Goal: Task Accomplishment & Management: Manage account settings

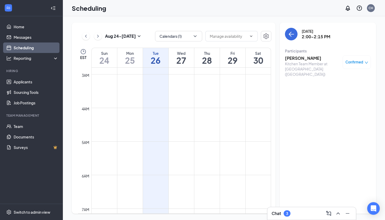
scroll to position [1, 0]
click at [302, 59] on h3 "[PERSON_NAME]" at bounding box center [312, 58] width 55 height 6
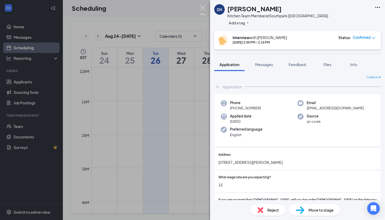
click at [204, 10] on img at bounding box center [203, 10] width 7 height 10
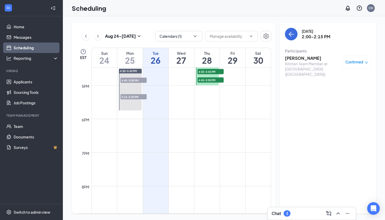
scroll to position [552, 0]
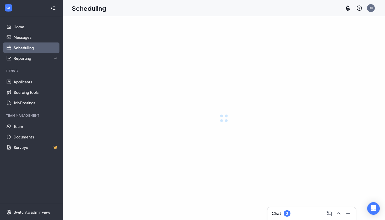
click at [301, 211] on div "Chat 3" at bounding box center [312, 213] width 80 height 8
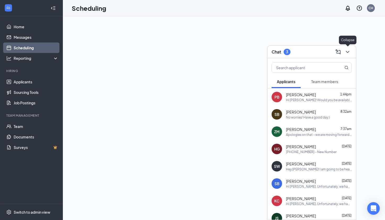
click at [349, 52] on icon "ChevronDown" at bounding box center [347, 52] width 6 height 6
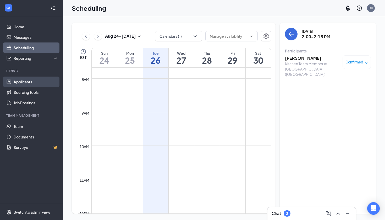
click at [25, 78] on link "Applicants" at bounding box center [36, 81] width 45 height 10
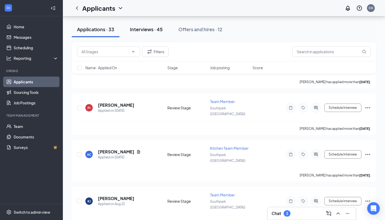
scroll to position [242, 0]
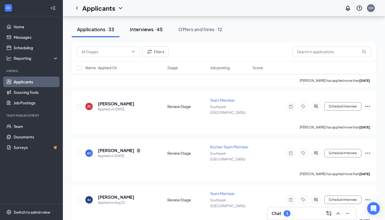
click at [148, 32] on div "Interviews · 45" at bounding box center [146, 29] width 33 height 7
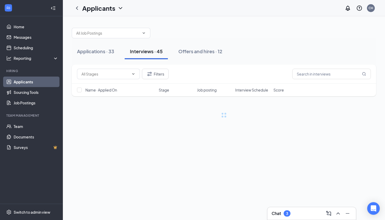
click at [194, 32] on div at bounding box center [224, 31] width 304 height 16
click at [198, 60] on div "Applications · 33 Interviews · 45 Offers and hires · 12" at bounding box center [224, 51] width 304 height 26
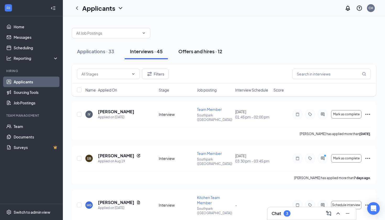
click at [196, 51] on div "Offers and hires · 12" at bounding box center [200, 51] width 44 height 7
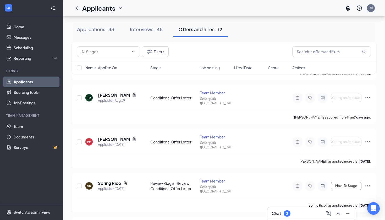
scroll to position [105, 0]
click at [113, 92] on h5 "[PERSON_NAME]" at bounding box center [114, 95] width 32 height 6
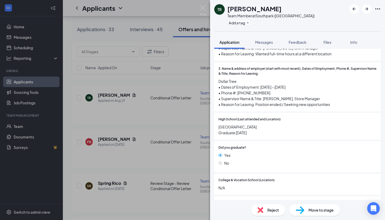
scroll to position [493, 0]
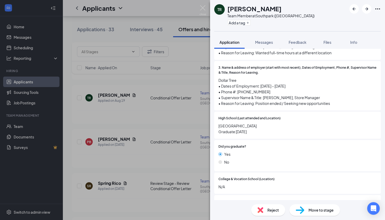
click at [188, 98] on div "TR Tashayla Ray Team Member at Southpark (VA) Add a tag Application Messages Fe…" at bounding box center [192, 110] width 385 height 220
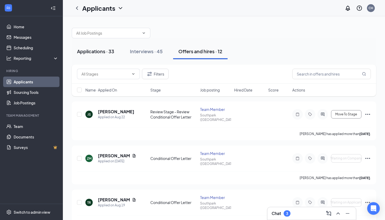
click at [107, 48] on button "Applications · 33" at bounding box center [96, 51] width 48 height 16
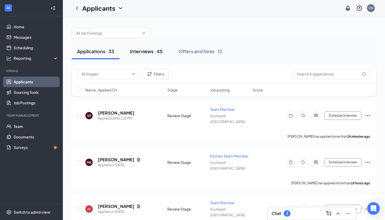
click at [166, 46] on button "Interviews · 45" at bounding box center [146, 51] width 43 height 16
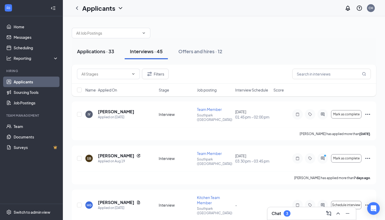
click at [85, 50] on div "Applications · 33" at bounding box center [95, 51] width 37 height 7
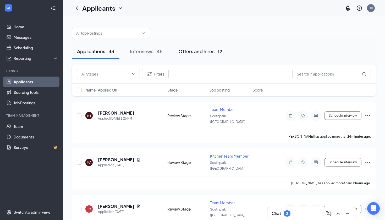
click at [204, 52] on div "Offers and hires · 12" at bounding box center [200, 51] width 44 height 7
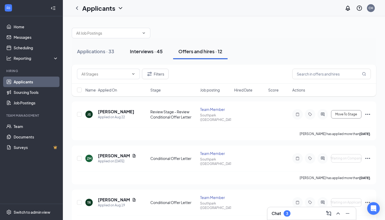
click at [140, 50] on div "Interviews · 45" at bounding box center [146, 51] width 33 height 7
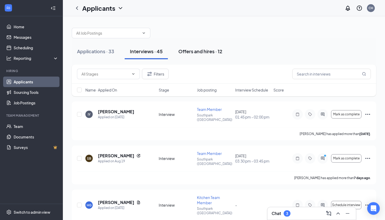
click at [201, 54] on div "Offers and hires · 12" at bounding box center [200, 51] width 44 height 7
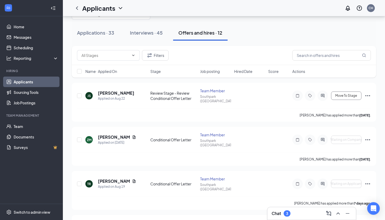
scroll to position [16, 0]
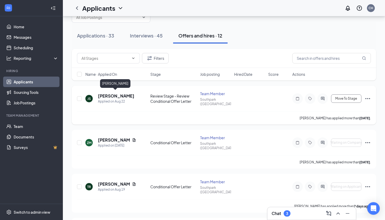
click at [114, 95] on h5 "[PERSON_NAME]" at bounding box center [116, 96] width 36 height 6
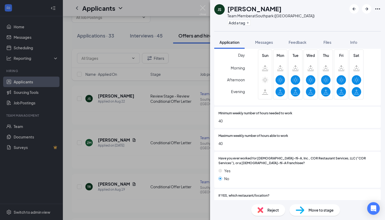
scroll to position [242, 0]
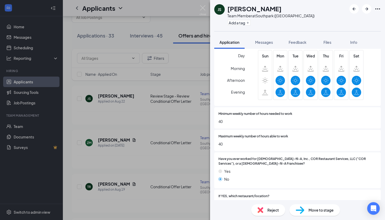
click at [171, 159] on div "JS Jasmine Sitton Team Member at Southpark (VA) Add a tag Application Messages …" at bounding box center [192, 110] width 385 height 220
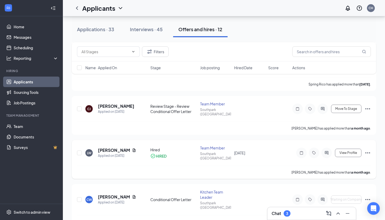
scroll to position [229, 0]
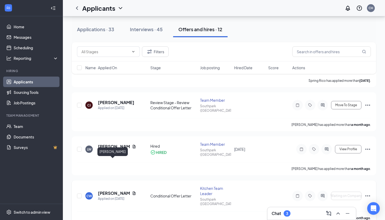
click at [115, 190] on h5 "Charmaine Wiggins" at bounding box center [114, 193] width 32 height 6
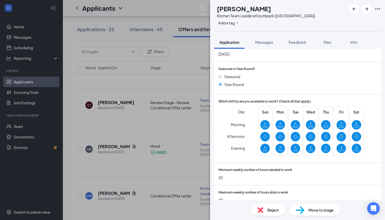
scroll to position [202, 0]
click at [113, 156] on div "CW Charmaine Wiggins Kitchen Team Leader at Southpark (VA) Add a tag Applicatio…" at bounding box center [192, 110] width 385 height 220
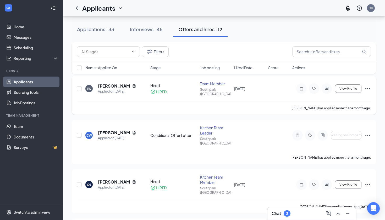
scroll to position [290, 0]
click at [369, 132] on icon "Ellipses" at bounding box center [368, 135] width 6 height 6
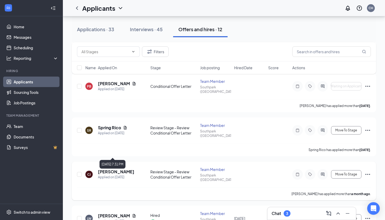
scroll to position [158, 0]
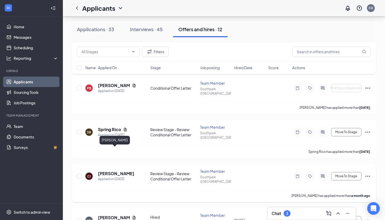
click at [110, 171] on h5 "Chanelle Jackson-hill" at bounding box center [116, 174] width 36 height 6
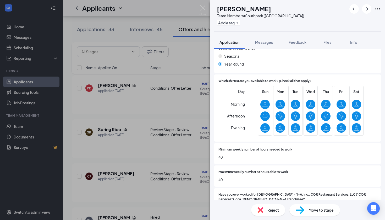
scroll to position [109, 0]
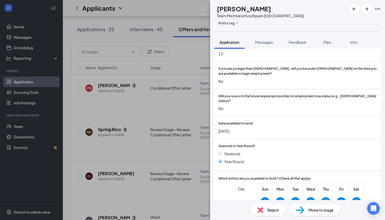
click at [317, 212] on span "Move to stage" at bounding box center [321, 210] width 25 height 6
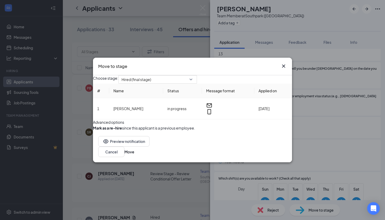
click at [285, 64] on icon "Cross" at bounding box center [283, 65] width 3 height 3
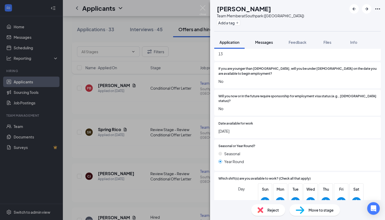
click at [268, 45] on div "Messages" at bounding box center [264, 42] width 18 height 5
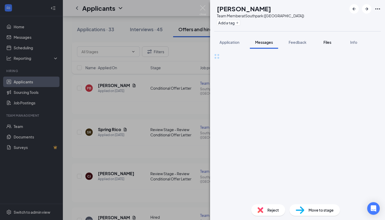
click at [329, 41] on span "Files" at bounding box center [327, 42] width 8 height 5
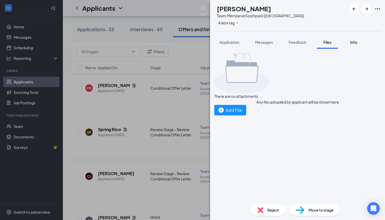
click at [355, 38] on button "Info" at bounding box center [353, 42] width 21 height 13
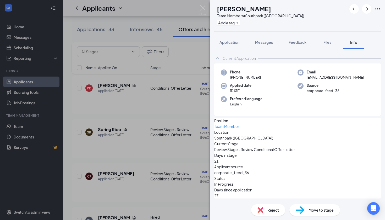
click at [279, 48] on div "Application Messages Feedback Files Info" at bounding box center [297, 42] width 167 height 13
click at [285, 44] on button "Feedback" at bounding box center [297, 42] width 28 height 13
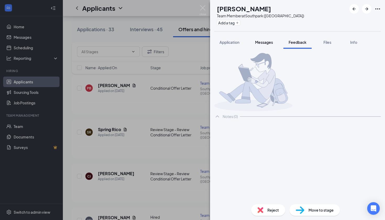
click at [261, 41] on span "Messages" at bounding box center [264, 42] width 18 height 5
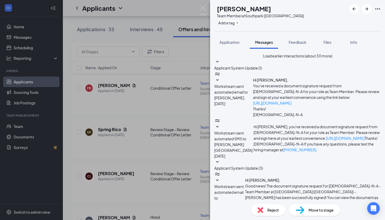
scroll to position [92, 0]
click at [175, 111] on div "CJ Chanelle Jackson-hill Team Member at Southpark (VA) Add a tag Application Me…" at bounding box center [192, 110] width 385 height 220
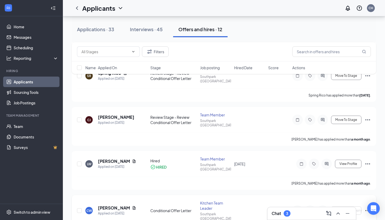
scroll to position [214, 0]
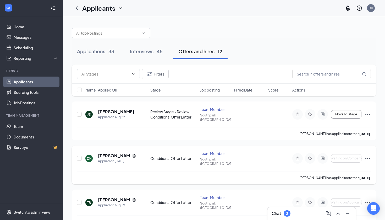
scroll to position [52, 0]
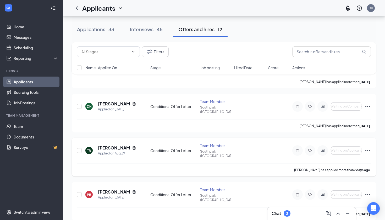
click at [370, 147] on icon "Ellipses" at bounding box center [368, 150] width 6 height 6
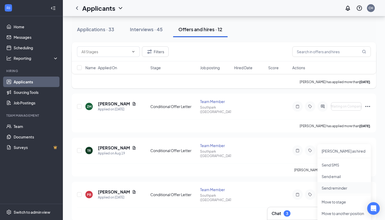
click at [340, 189] on p "Send reminder" at bounding box center [344, 187] width 45 height 5
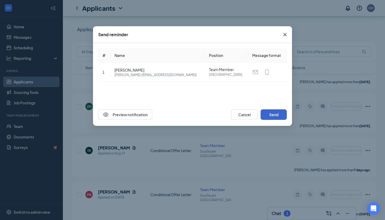
click at [272, 112] on button "Send" at bounding box center [274, 114] width 26 height 10
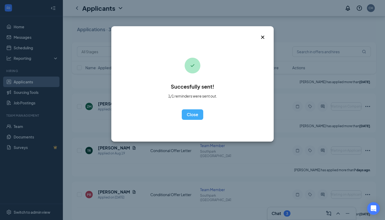
click at [263, 35] on icon "Cross" at bounding box center [263, 37] width 6 height 6
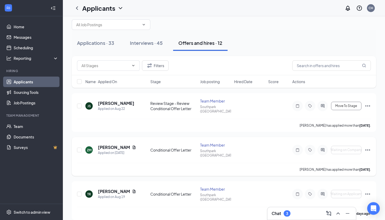
scroll to position [7, 0]
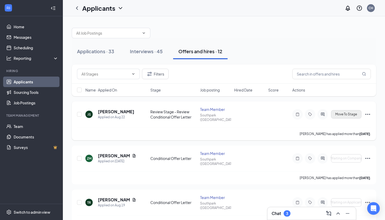
click at [350, 112] on span "Move To Stage" at bounding box center [346, 114] width 22 height 4
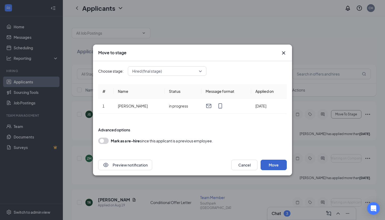
click at [271, 162] on button "Move" at bounding box center [274, 165] width 26 height 10
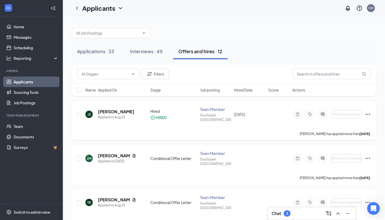
click at [118, 109] on h5 "[PERSON_NAME]" at bounding box center [116, 112] width 36 height 6
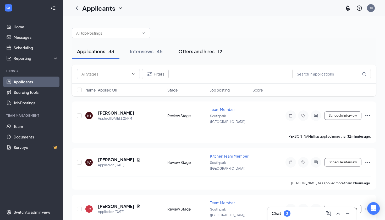
click at [192, 56] on button "Offers and hires · 12" at bounding box center [200, 51] width 54 height 16
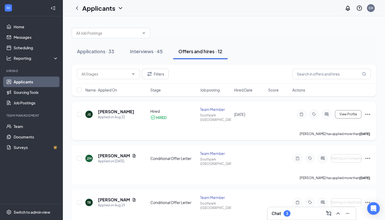
click at [367, 112] on icon "Ellipses" at bounding box center [368, 114] width 6 height 6
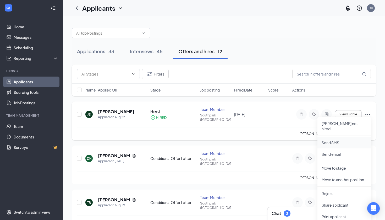
scroll to position [56, 0]
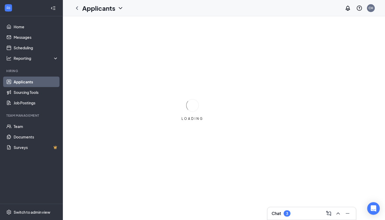
click at [118, 45] on div "LOADING" at bounding box center [192, 110] width 385 height 220
click at [146, 69] on div "LOADING" at bounding box center [192, 110] width 385 height 220
click at [45, 82] on link "Applicants" at bounding box center [36, 81] width 45 height 10
click at [42, 48] on link "Scheduling" at bounding box center [36, 47] width 45 height 10
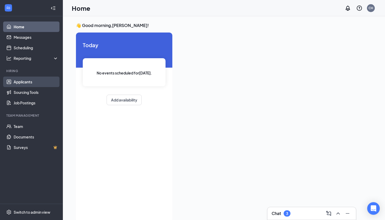
click at [35, 80] on link "Applicants" at bounding box center [36, 81] width 45 height 10
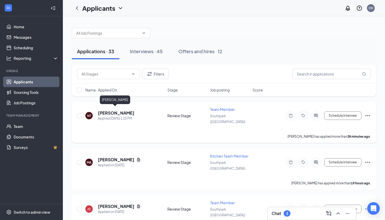
click at [114, 110] on h5 "[PERSON_NAME]" at bounding box center [116, 113] width 36 height 6
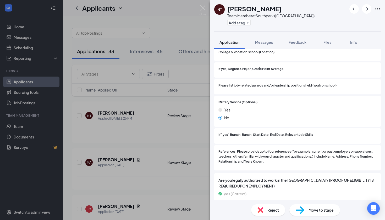
scroll to position [528, 0]
click at [134, 155] on div "NT Nasly Trochez Team Member at Southpark (VA) Add a tag Application Messages F…" at bounding box center [192, 110] width 385 height 220
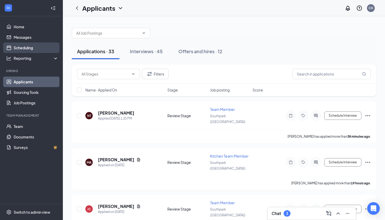
click at [35, 51] on link "Scheduling" at bounding box center [36, 47] width 45 height 10
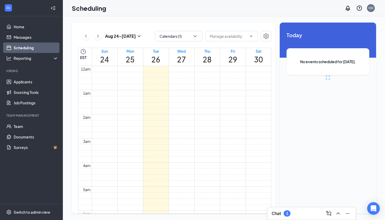
scroll to position [257, 0]
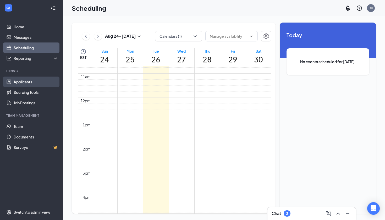
click at [41, 81] on link "Applicants" at bounding box center [36, 81] width 45 height 10
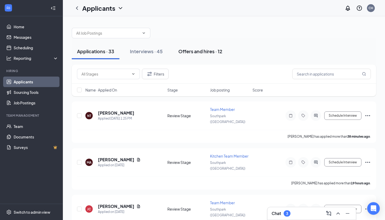
click at [194, 50] on div "Offers and hires · 12" at bounding box center [200, 51] width 44 height 7
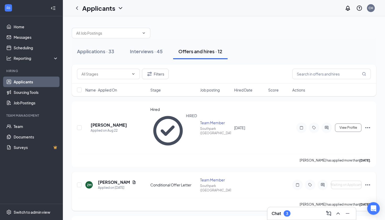
click at [370, 182] on icon "Ellipses" at bounding box center [368, 185] width 6 height 6
click at [340, 190] on p "Send reminder" at bounding box center [344, 187] width 47 height 5
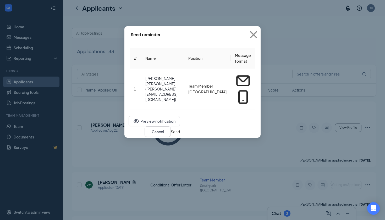
click at [180, 129] on button "Send" at bounding box center [175, 132] width 9 height 6
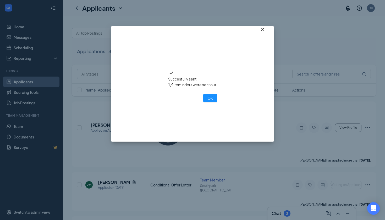
click at [262, 31] on icon "Cross" at bounding box center [262, 29] width 3 height 3
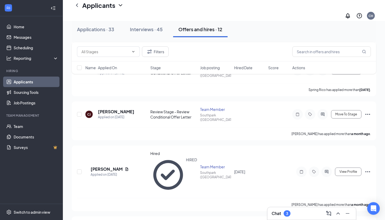
scroll to position [223, 0]
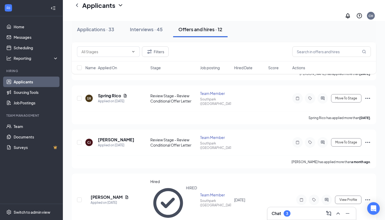
click at [336, 215] on li "Send reminder" at bounding box center [343, 211] width 53 height 8
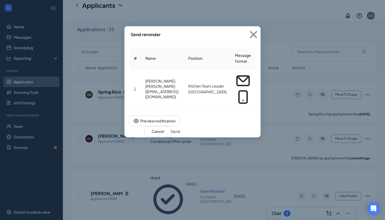
click at [180, 128] on button "Send" at bounding box center [175, 131] width 9 height 6
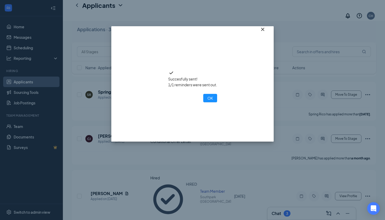
click at [264, 31] on icon "Cross" at bounding box center [262, 29] width 3 height 3
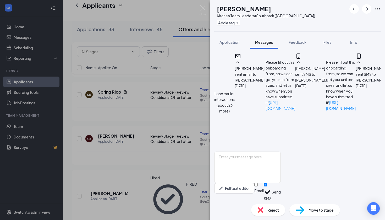
click at [187, 114] on div "CW Charmaine Wiggins Kitchen Team Leader at Southpark (VA) Add a tag Applicatio…" at bounding box center [192, 110] width 385 height 220
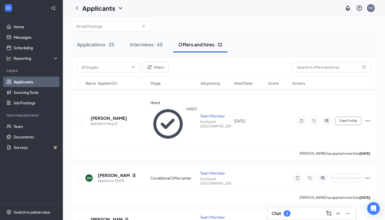
scroll to position [7, 0]
click at [324, 115] on div at bounding box center [326, 120] width 10 height 10
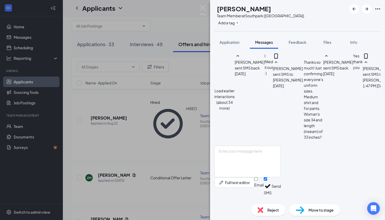
click at [306, 83] on div "Load earlier interactions (about 34 more) JS Jasmine Sitton sent SMS back. Aug …" at bounding box center [297, 99] width 167 height 93
click at [235, 88] on button "Load earlier interactions (about 34 more)" at bounding box center [224, 99] width 20 height 23
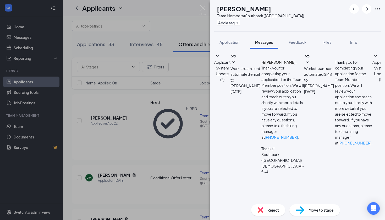
click at [309, 88] on span "Workstream sent automated SMS to Jasmine Sitton." at bounding box center [319, 77] width 31 height 22
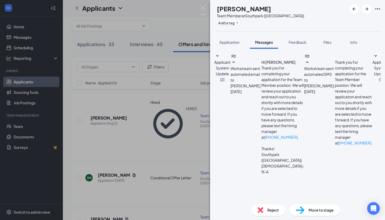
click at [186, 79] on div "JS Jasmine Sitton Team Member at Southpark (VA) Add a tag Application Messages …" at bounding box center [192, 110] width 385 height 220
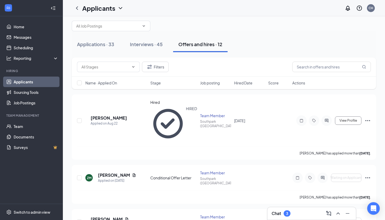
click at [306, 212] on div "Chat 3" at bounding box center [312, 213] width 80 height 8
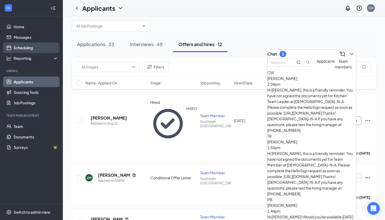
click at [28, 47] on link "Scheduling" at bounding box center [36, 47] width 45 height 10
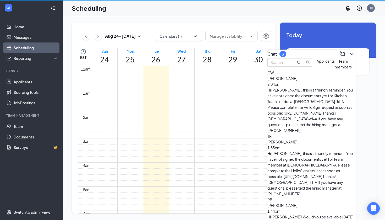
scroll to position [257, 0]
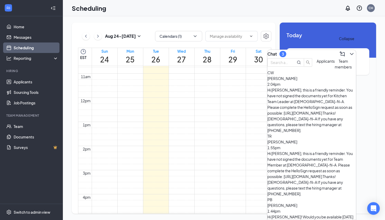
click at [349, 53] on icon "ChevronDown" at bounding box center [352, 54] width 6 height 6
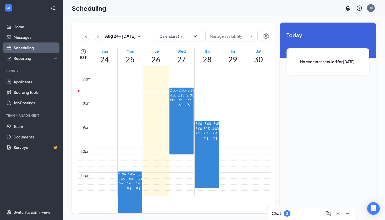
scroll to position [454, 0]
click at [212, 136] on span "3:45-4:00 PM" at bounding box center [216, 128] width 9 height 15
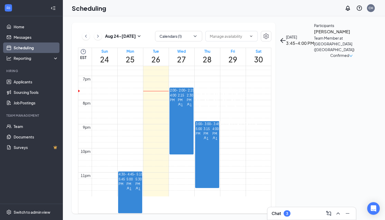
click at [221, 136] on span "4:00-4:15 PM" at bounding box center [225, 128] width 9 height 15
click at [230, 141] on div "1" at bounding box center [234, 138] width 9 height 5
click at [280, 213] on h3 "Chat" at bounding box center [276, 213] width 9 height 6
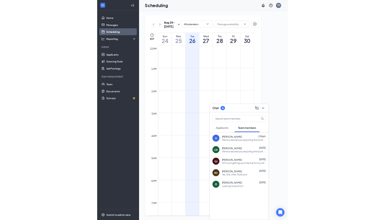
scroll to position [257, 0]
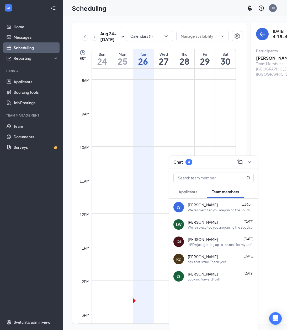
click at [251, 163] on icon "ChevronDown" at bounding box center [249, 162] width 6 height 6
